Goal: Task Accomplishment & Management: Use online tool/utility

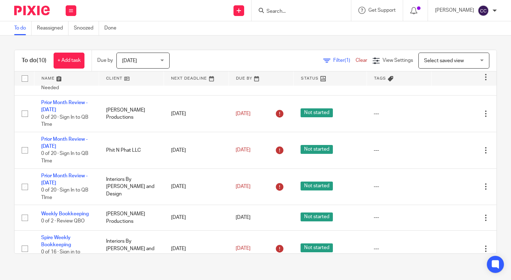
scroll to position [130, 0]
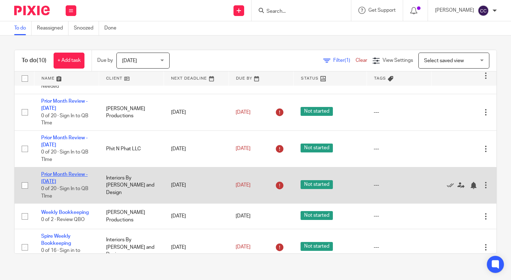
click at [67, 178] on link "Prior Month Review - [DATE]" at bounding box center [64, 178] width 46 height 12
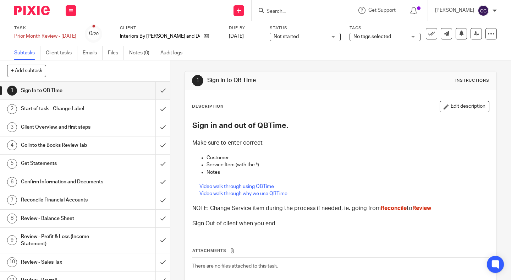
click at [292, 38] on span "Not started" at bounding box center [286, 36] width 25 height 5
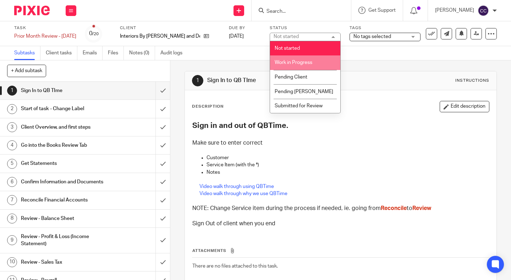
click at [297, 62] on span "Work in Progress" at bounding box center [294, 62] width 38 height 5
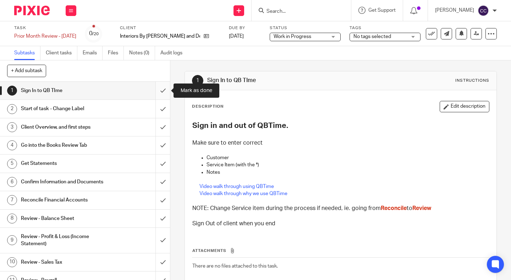
click at [161, 90] on input "submit" at bounding box center [85, 91] width 170 height 18
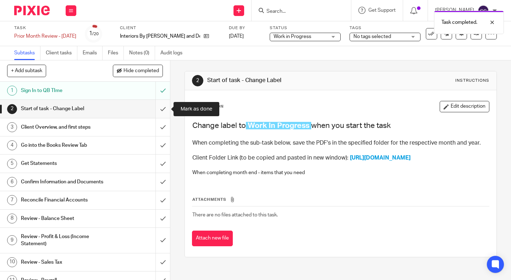
click at [159, 110] on input "submit" at bounding box center [85, 109] width 170 height 18
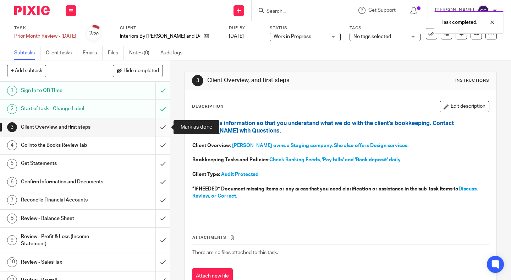
click at [161, 124] on input "submit" at bounding box center [85, 127] width 170 height 18
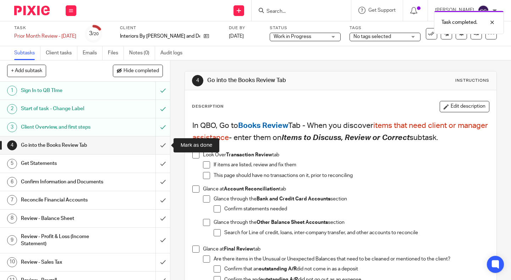
click at [161, 141] on input "submit" at bounding box center [85, 145] width 170 height 18
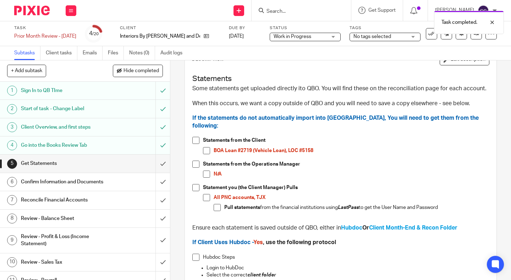
scroll to position [48, 0]
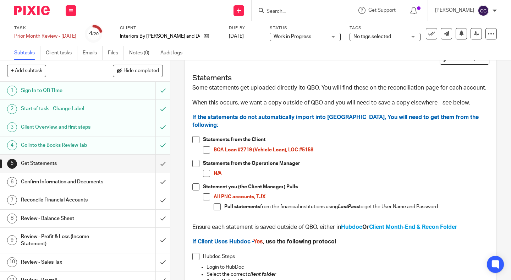
click at [207, 193] on span at bounding box center [206, 196] width 7 height 7
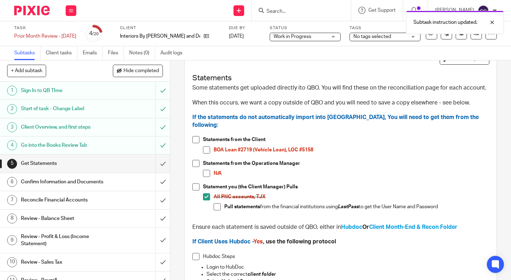
click at [207, 146] on span at bounding box center [206, 149] width 7 height 7
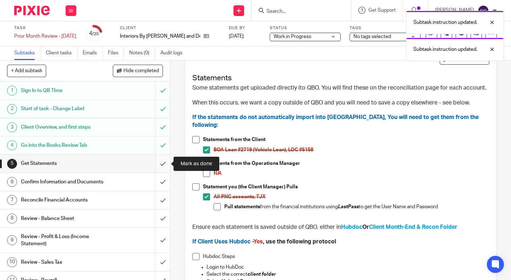
click at [162, 168] on input "submit" at bounding box center [85, 163] width 170 height 18
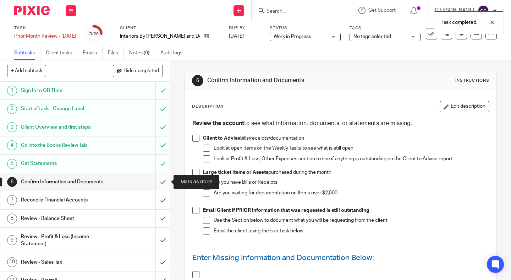
click at [163, 180] on input "submit" at bounding box center [85, 182] width 170 height 18
